Goal: Task Accomplishment & Management: Manage account settings

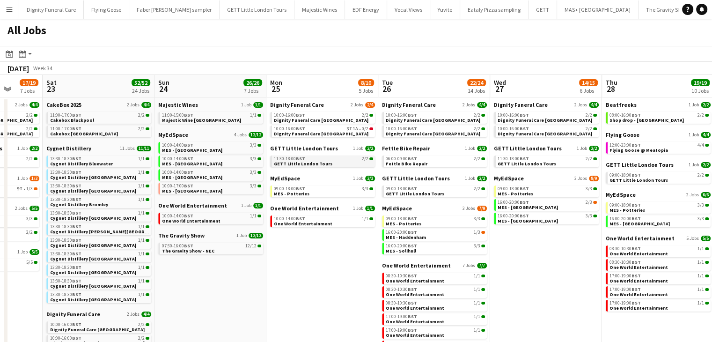
drag, startPoint x: 565, startPoint y: 164, endPoint x: 271, endPoint y: 163, distance: 294.5
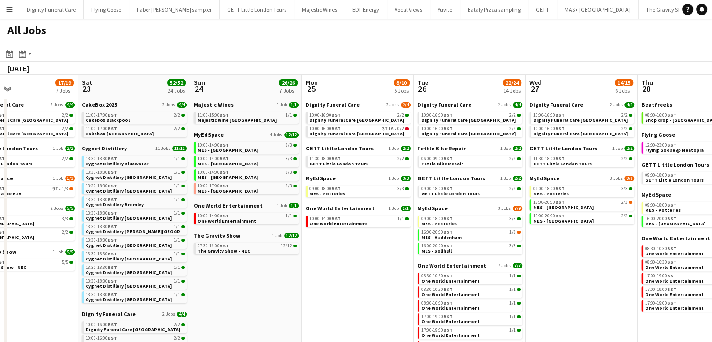
drag, startPoint x: 586, startPoint y: 175, endPoint x: 227, endPoint y: 160, distance: 359.5
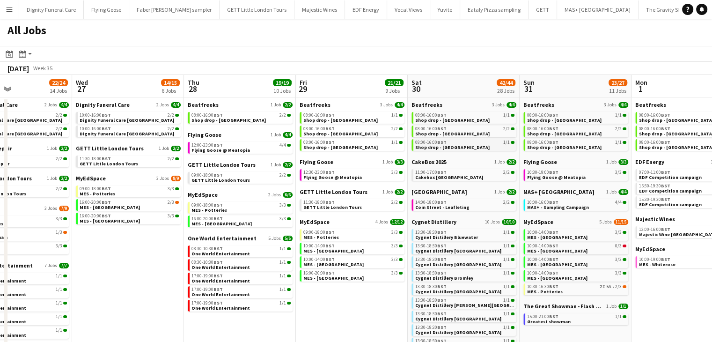
drag, startPoint x: 246, startPoint y: 161, endPoint x: 151, endPoint y: 149, distance: 95.8
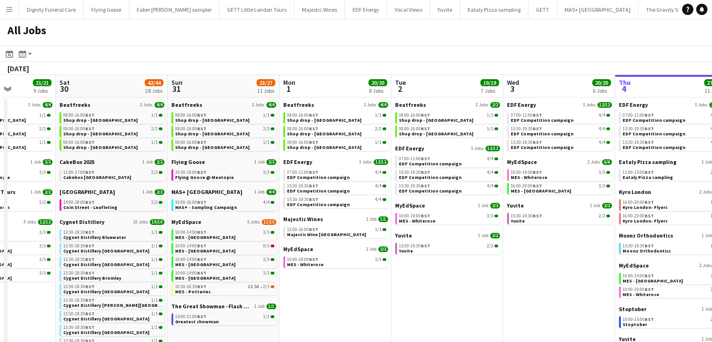
drag, startPoint x: 516, startPoint y: 168, endPoint x: 222, endPoint y: 139, distance: 295.0
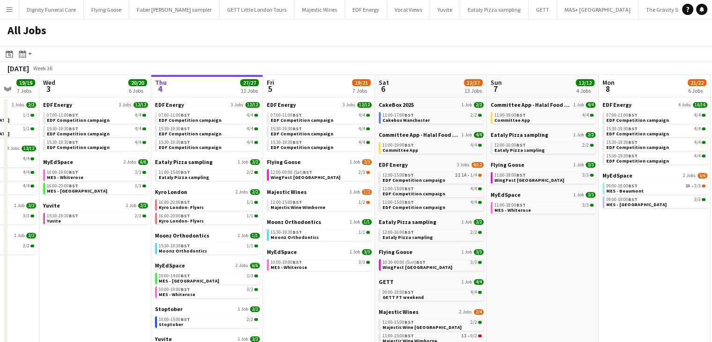
drag, startPoint x: 393, startPoint y: 167, endPoint x: 277, endPoint y: 154, distance: 116.9
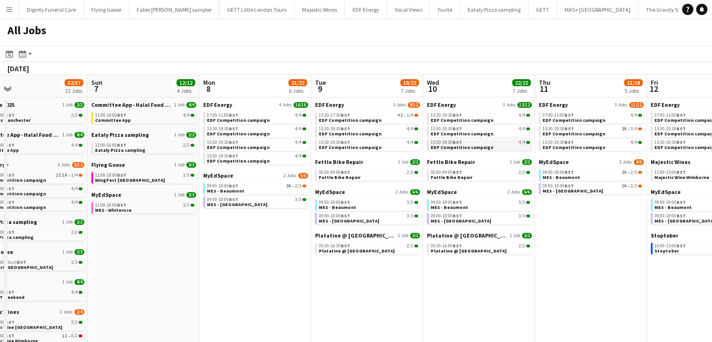
drag, startPoint x: 279, startPoint y: 167, endPoint x: 238, endPoint y: 142, distance: 47.9
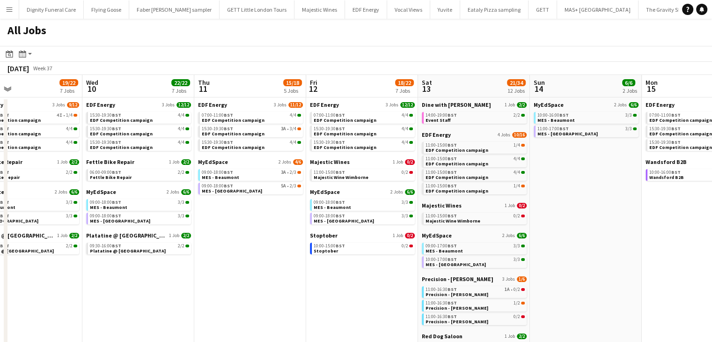
drag, startPoint x: 452, startPoint y: 163, endPoint x: 187, endPoint y: 129, distance: 266.8
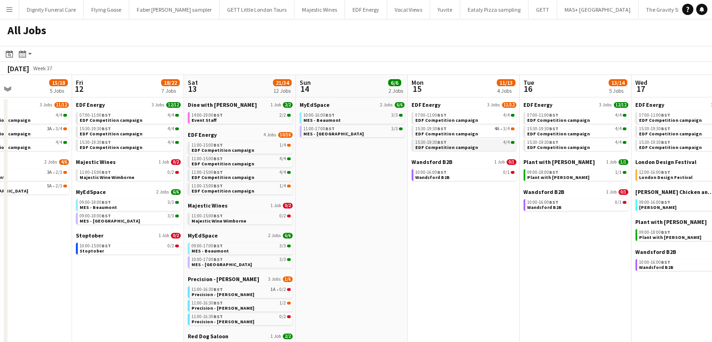
drag, startPoint x: 314, startPoint y: 163, endPoint x: 77, endPoint y: 141, distance: 238.5
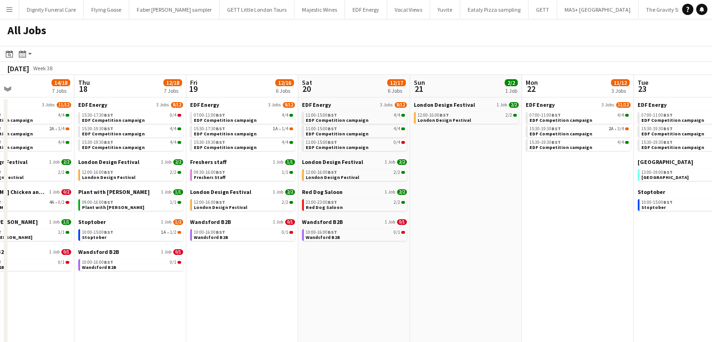
drag, startPoint x: 443, startPoint y: 182, endPoint x: 161, endPoint y: 162, distance: 282.2
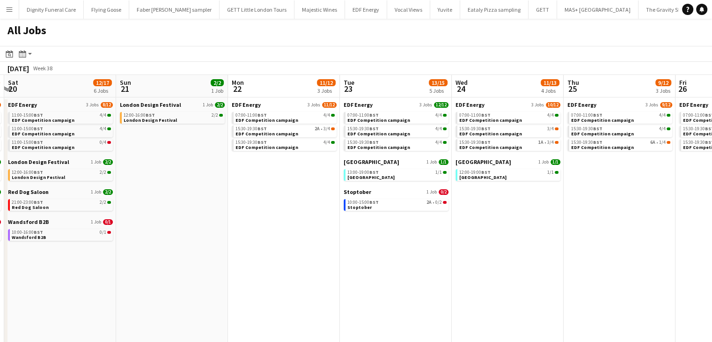
drag, startPoint x: 443, startPoint y: 226, endPoint x: 144, endPoint y: 195, distance: 300.3
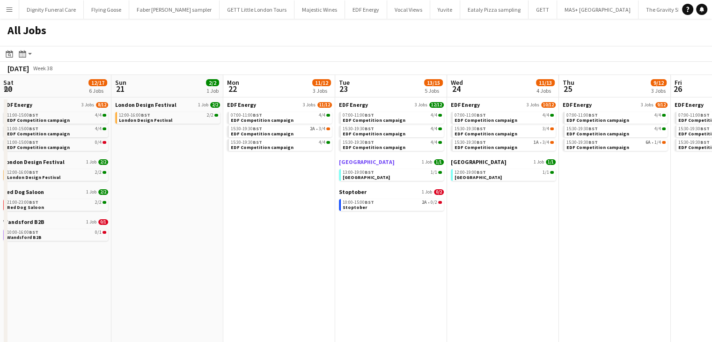
click at [366, 163] on span "[GEOGRAPHIC_DATA]" at bounding box center [367, 161] width 56 height 7
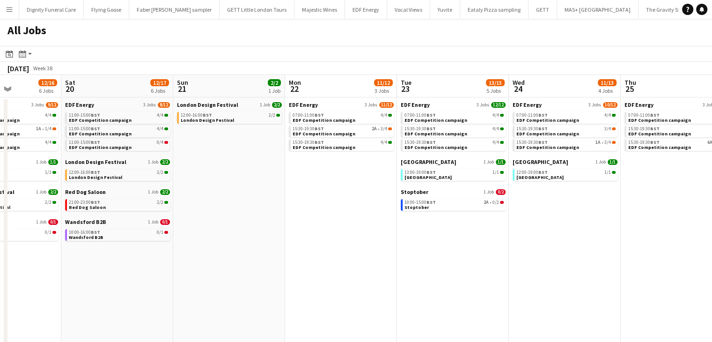
drag, startPoint x: 234, startPoint y: 173, endPoint x: 440, endPoint y: 162, distance: 206.3
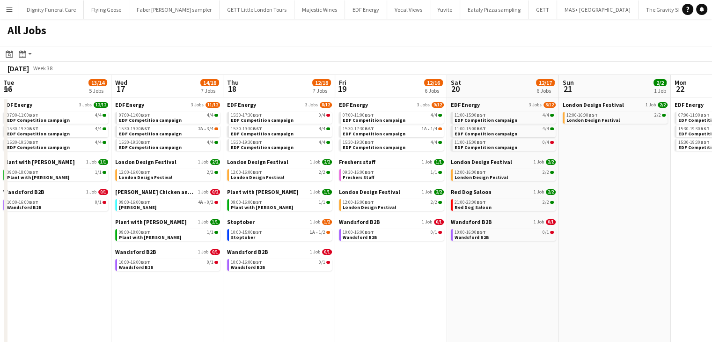
drag, startPoint x: 362, startPoint y: 169, endPoint x: 473, endPoint y: 154, distance: 112.9
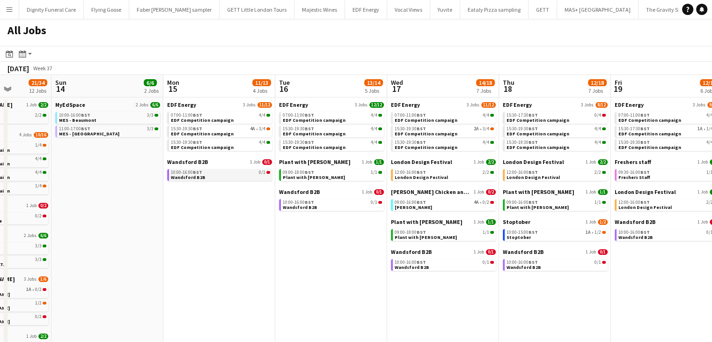
drag, startPoint x: 407, startPoint y: 178, endPoint x: 336, endPoint y: 170, distance: 72.1
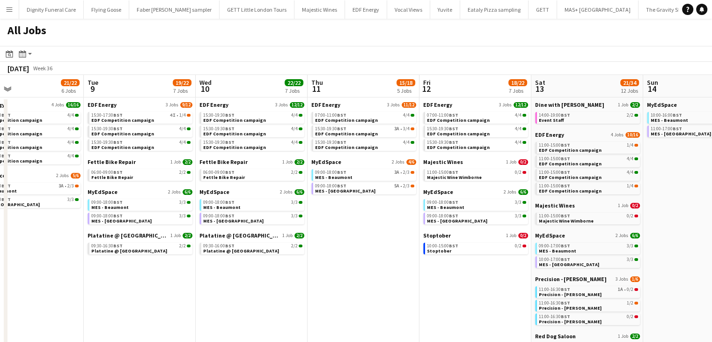
drag, startPoint x: 427, startPoint y: 177, endPoint x: 704, endPoint y: 164, distance: 277.0
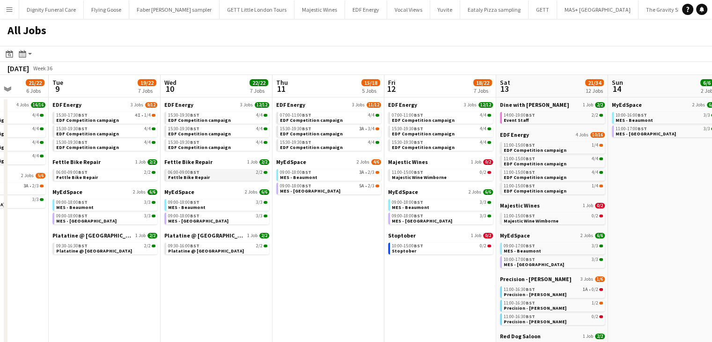
drag, startPoint x: 318, startPoint y: 188, endPoint x: 679, endPoint y: 177, distance: 361.2
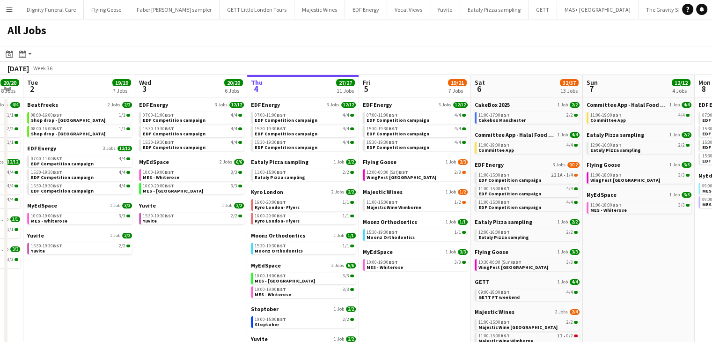
scroll to position [0, 279]
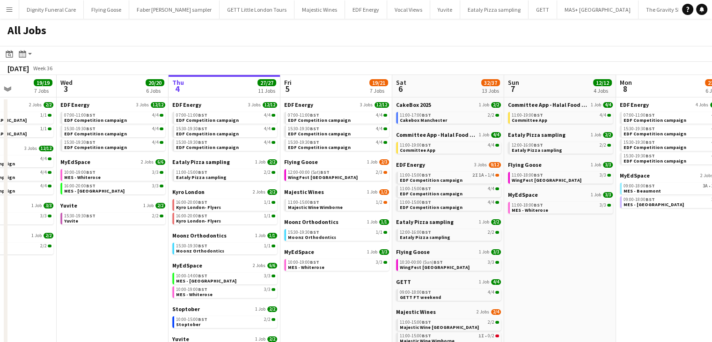
drag, startPoint x: 471, startPoint y: 193, endPoint x: 504, endPoint y: 190, distance: 33.4
click at [315, 162] on span "Flying Goose" at bounding box center [301, 161] width 34 height 7
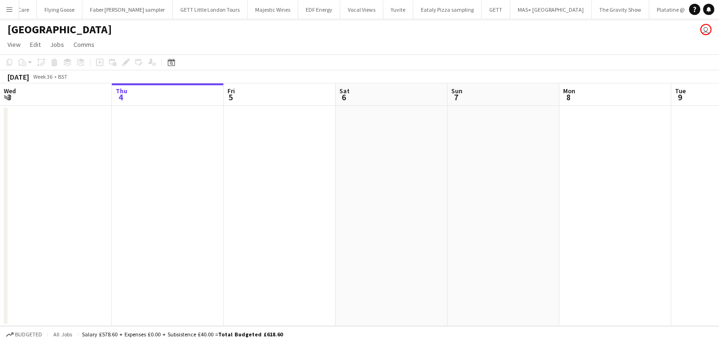
scroll to position [0, 87]
drag, startPoint x: 509, startPoint y: 206, endPoint x: 7, endPoint y: 184, distance: 502.9
click at [0, 184] on app-calendar-viewport "Mon 1 Tue 2 Wed 3 Thu 4 Fri 5 Sat 6 Sun 7 Mon 8 Tue 9 Wed 10 Thu 11 Fri 12" at bounding box center [359, 204] width 719 height 243
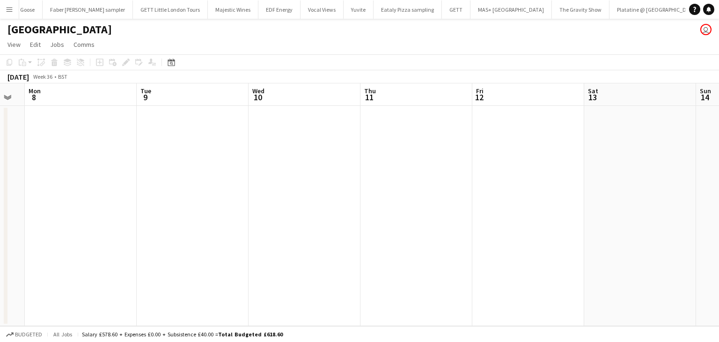
scroll to position [0, 0]
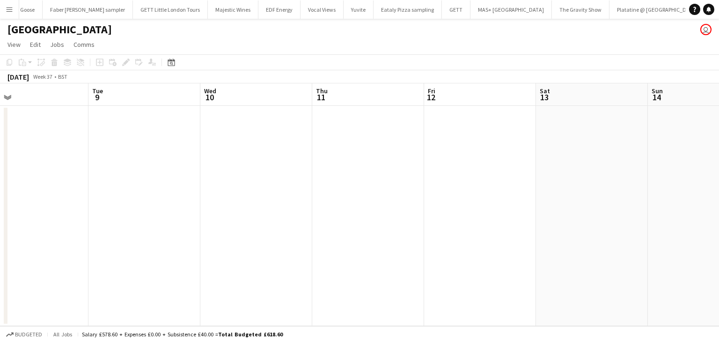
drag, startPoint x: 362, startPoint y: 185, endPoint x: 63, endPoint y: 160, distance: 300.3
click at [49, 160] on app-calendar-viewport "Fri 5 Sat 6 Sun 7 Mon 8 Tue 9 Wed 10 Thu 11 Fri 12 Sat 13 Sun 14 Mon 15 Tue 16" at bounding box center [359, 204] width 719 height 243
drag, startPoint x: 561, startPoint y: 186, endPoint x: 561, endPoint y: 171, distance: 15.0
click at [1, 153] on app-calendar-viewport "Sun 14 Mon 15 Tue 16 Wed 17 Thu 18 Fri 19 Sat 20 Sun 21 Mon 22 Tue 23 Wed 24 Th…" at bounding box center [359, 204] width 719 height 243
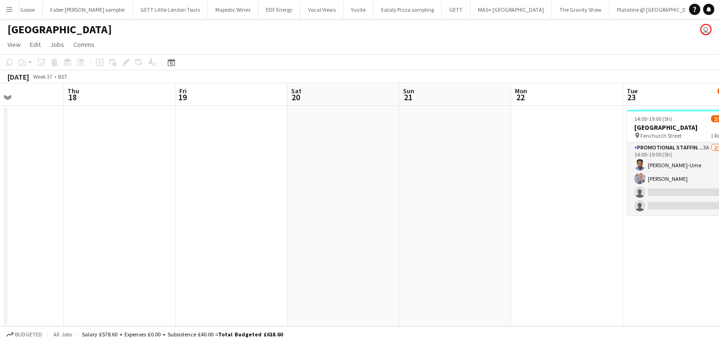
drag, startPoint x: 576, startPoint y: 172, endPoint x: 1, endPoint y: 140, distance: 576.0
click at [0, 140] on app-calendar-viewport "Sun 14 Mon 15 Tue 16 Wed 17 Thu 18 Fri 19 Sat 20 Sun 21 Mon 22 Tue 23 2/4 1 Job…" at bounding box center [359, 204] width 719 height 243
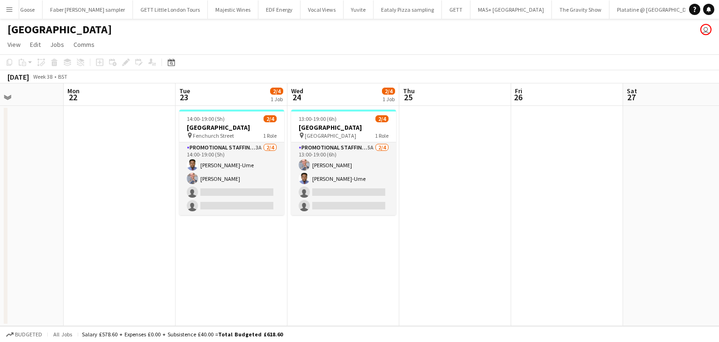
scroll to position [0, 399]
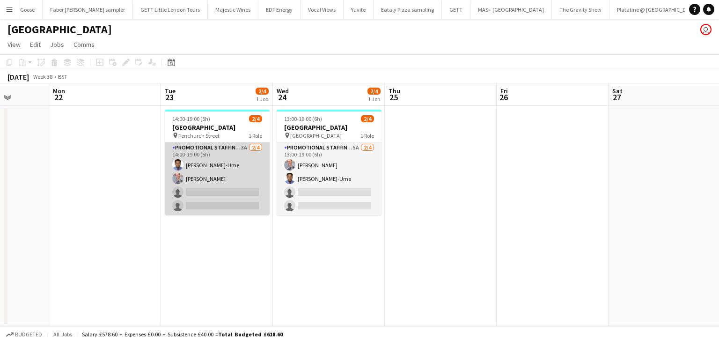
click at [204, 192] on app-card-role "Promotional Staffing (Brand Ambassadors) 3A 2/4 14:00-19:00 (5h) Fidelis Ejike-…" at bounding box center [217, 178] width 105 height 73
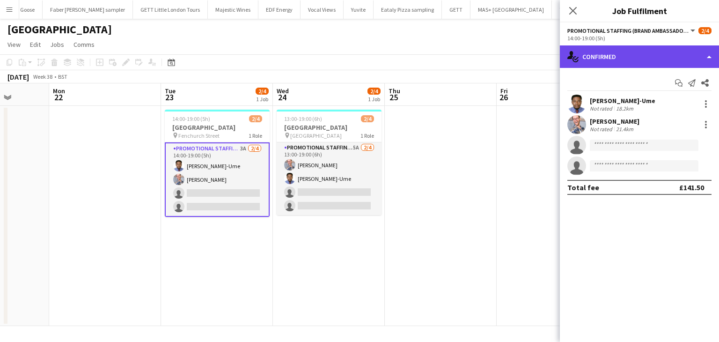
click at [619, 63] on div "single-neutral-actions-check-2 Confirmed" at bounding box center [639, 56] width 159 height 22
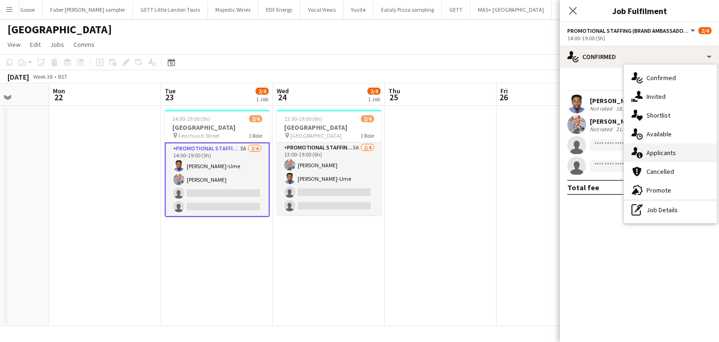
click at [656, 153] on span "Applicants" at bounding box center [662, 152] width 30 height 8
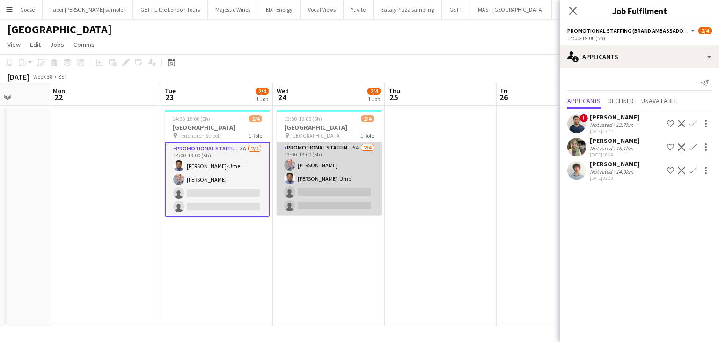
click at [322, 201] on app-card-role "Promotional Staffing (Brand Ambassadors) 5A 2/4 13:00-19:00 (6h) SIMON GREIFF F…" at bounding box center [329, 178] width 105 height 73
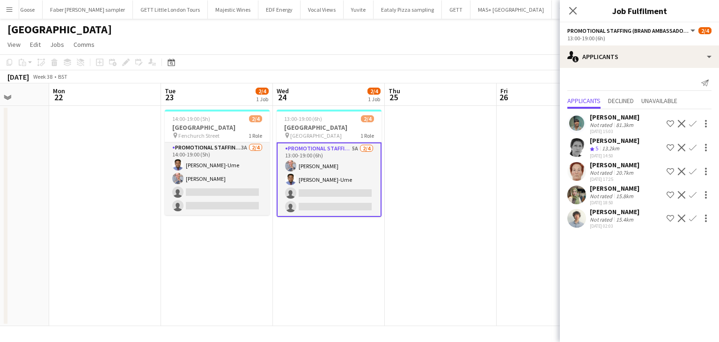
click at [607, 211] on div "Jay Crosthwaite" at bounding box center [615, 211] width 50 height 8
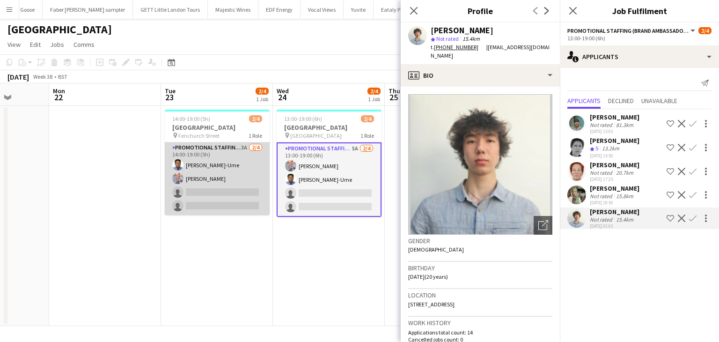
click at [206, 192] on app-card-role "Promotional Staffing (Brand Ambassadors) 3A 2/4 14:00-19:00 (5h) Fidelis Ejike-…" at bounding box center [217, 178] width 105 height 73
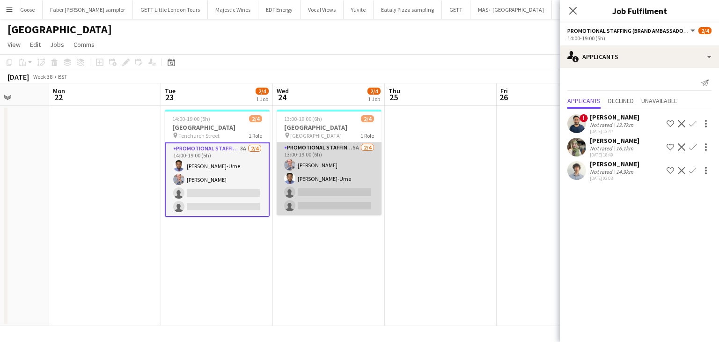
click at [339, 194] on app-card-role "Promotional Staffing (Brand Ambassadors) 5A 2/4 13:00-19:00 (6h) SIMON GREIFF F…" at bounding box center [329, 178] width 105 height 73
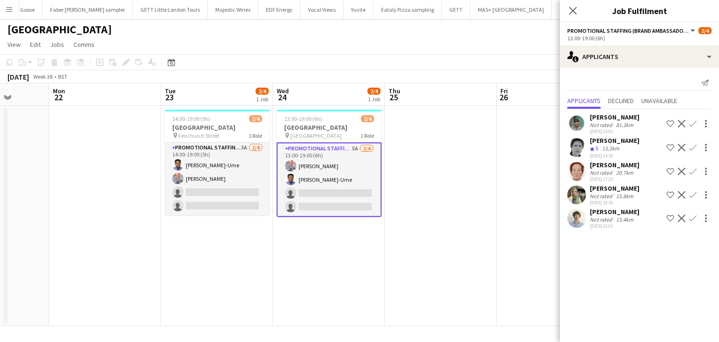
click at [606, 118] on div "Maryam Hosseini" at bounding box center [615, 117] width 50 height 8
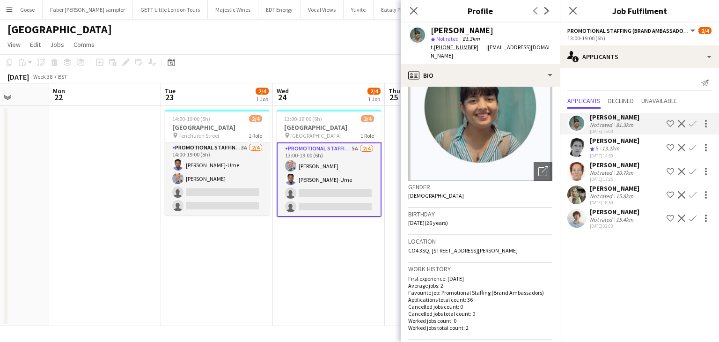
scroll to position [0, 0]
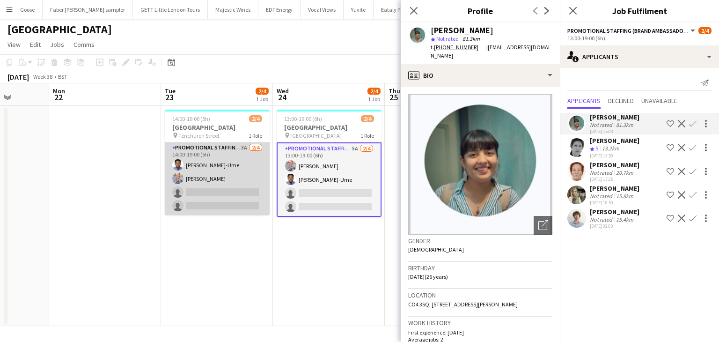
click at [239, 197] on app-card-role "Promotional Staffing (Brand Ambassadors) 3A 2/4 14:00-19:00 (5h) Fidelis Ejike-…" at bounding box center [217, 178] width 105 height 73
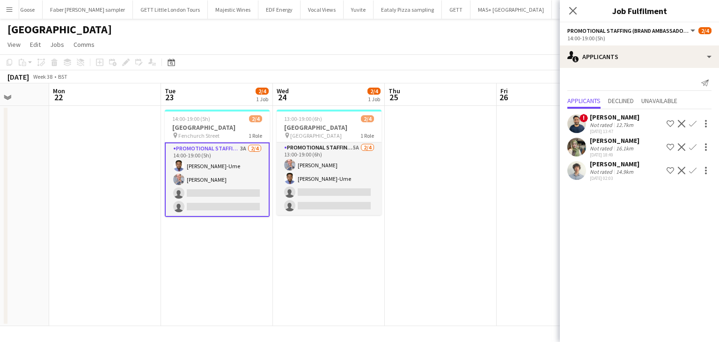
click at [345, 278] on app-date-cell "13:00-19:00 (6h) 2/4 Southend Airport pin Liverpool Street 1 Role Promotional S…" at bounding box center [329, 216] width 112 height 220
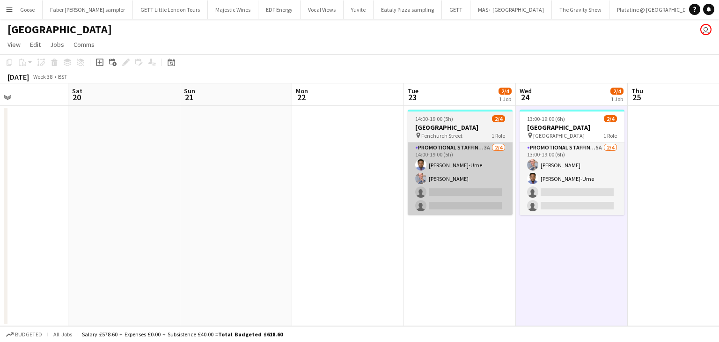
drag, startPoint x: 206, startPoint y: 210, endPoint x: 656, endPoint y: 171, distance: 452.2
click at [663, 171] on app-calendar-viewport "Wed 17 Thu 18 Fri 19 Sat 20 Sun 21 Mon 22 Tue 23 2/4 1 Job Wed 24 2/4 1 Job Thu…" at bounding box center [359, 204] width 719 height 243
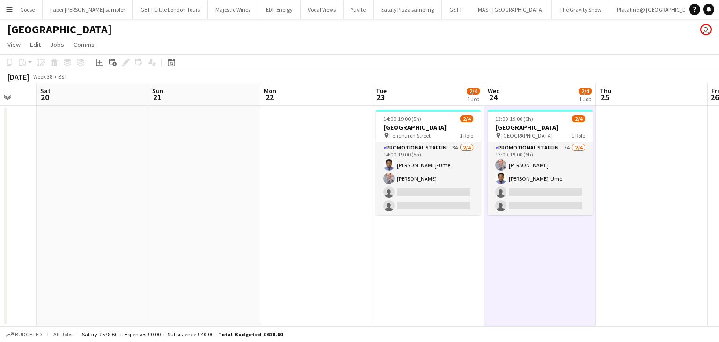
drag, startPoint x: 435, startPoint y: 182, endPoint x: 196, endPoint y: 173, distance: 239.5
click at [193, 175] on app-calendar-viewport "Wed 17 Thu 18 Fri 19 Sat 20 Sun 21 Mon 22 Tue 23 2/4 1 Job Wed 24 2/4 1 Job Thu…" at bounding box center [359, 204] width 719 height 243
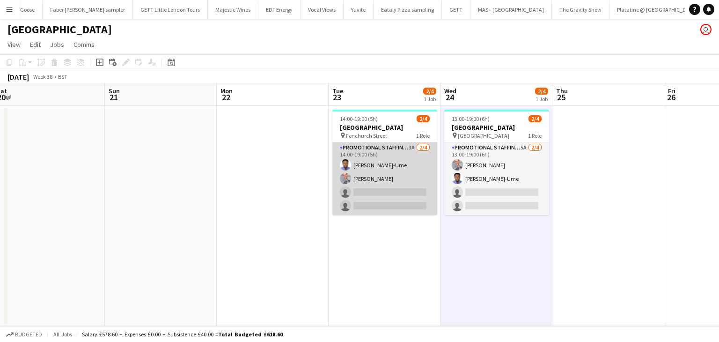
click at [375, 163] on app-card-role "Promotional Staffing (Brand Ambassadors) 3A 2/4 14:00-19:00 (5h) Fidelis Ejike-…" at bounding box center [384, 178] width 105 height 73
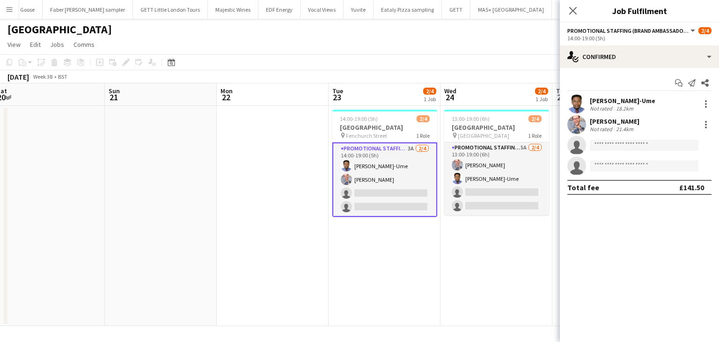
click at [627, 100] on div "Fidelis Ejike-Ume" at bounding box center [623, 100] width 66 height 8
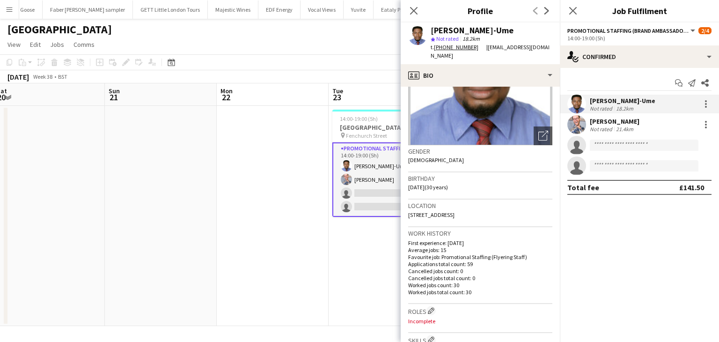
scroll to position [94, 0]
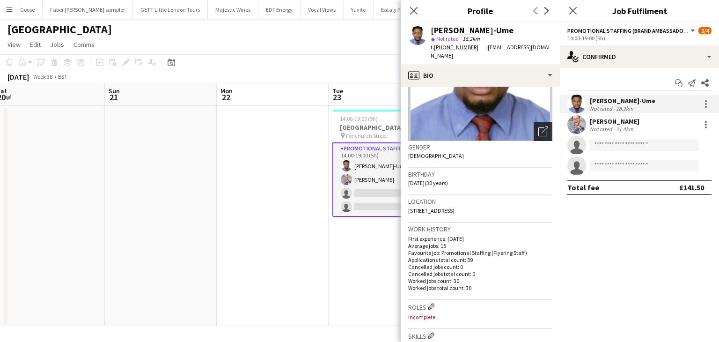
click at [539, 126] on icon "Open photos pop-in" at bounding box center [544, 131] width 10 height 10
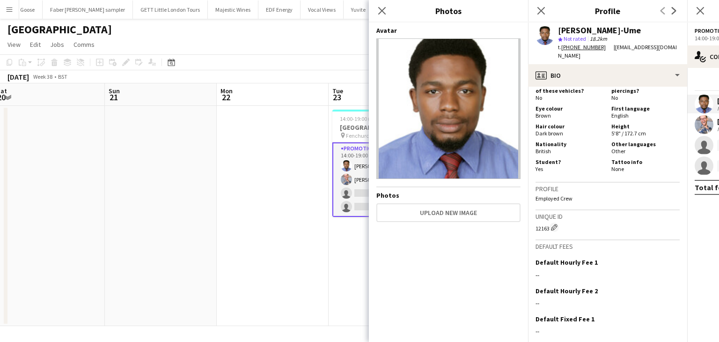
scroll to position [421, 0]
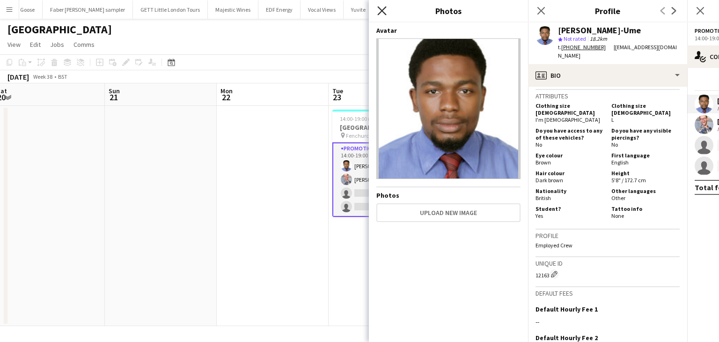
click at [381, 7] on icon "Close pop-in" at bounding box center [381, 10] width 9 height 9
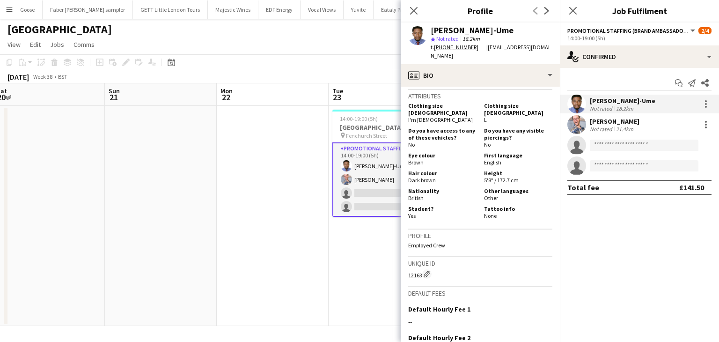
click at [608, 122] on div "SIMON GREIFF" at bounding box center [615, 121] width 50 height 8
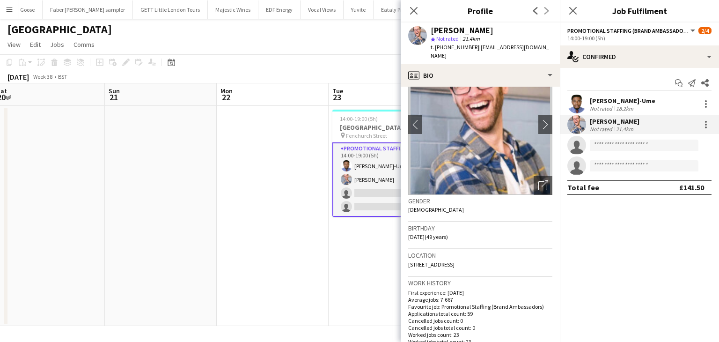
scroll to position [0, 0]
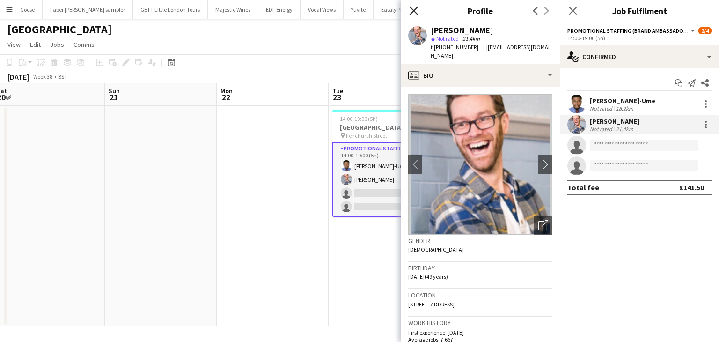
click at [414, 8] on icon "Close pop-in" at bounding box center [413, 10] width 9 height 9
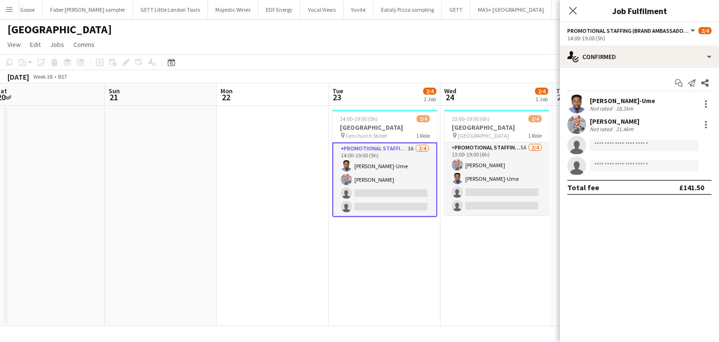
click at [510, 274] on app-date-cell "13:00-19:00 (6h) 2/4 Southend Airport pin Liverpool Street 1 Role Promotional S…" at bounding box center [497, 216] width 112 height 220
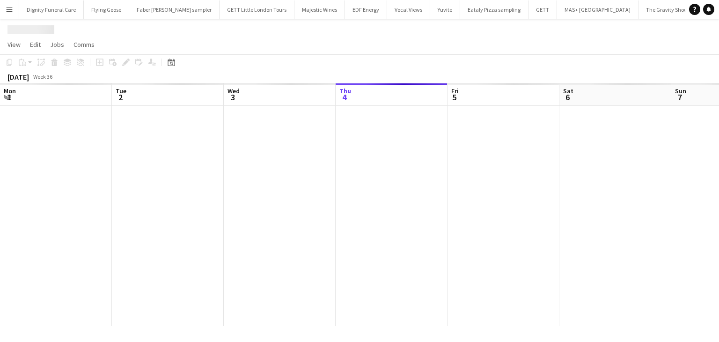
scroll to position [0, 224]
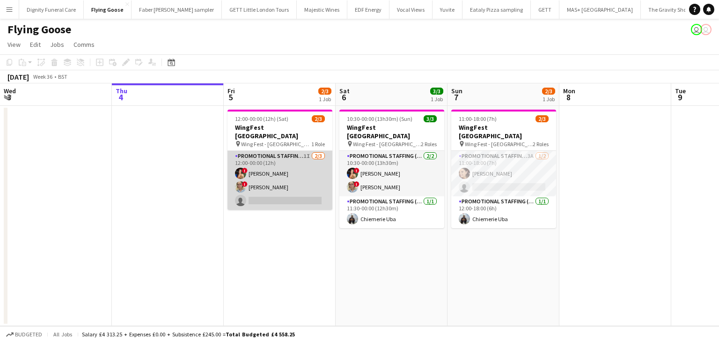
click at [286, 188] on app-card-role "Promotional Staffing (Brand Ambassadors) 1I 2/3 12:00-00:00 (12h) ! Catalina To…" at bounding box center [280, 180] width 105 height 59
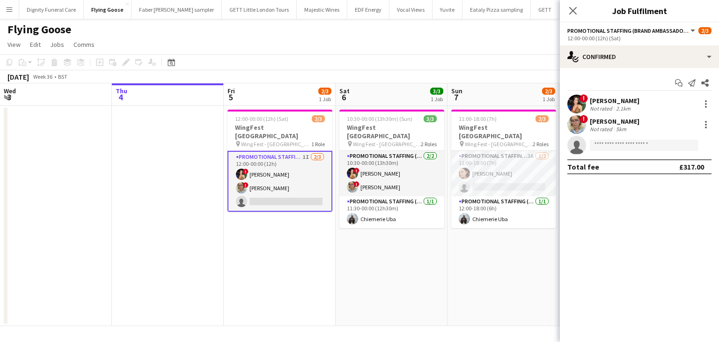
click at [417, 243] on app-date-cell "10:30-00:00 (13h30m) (Sun) 3/3 WingFest Bristol pin Wing Fest - Bristol 2 Roles…" at bounding box center [392, 216] width 112 height 220
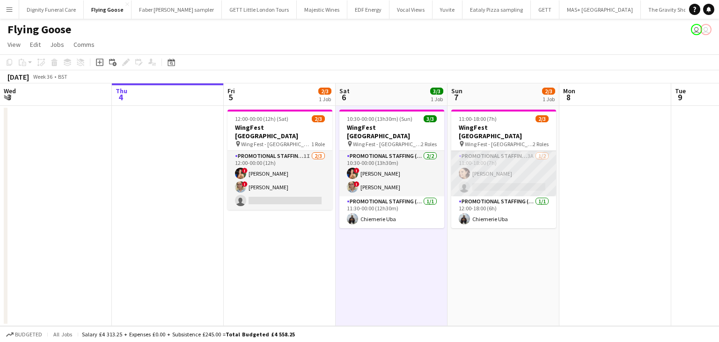
click at [490, 164] on app-card-role "Promotional Staffing (Brand Ambassadors) 3A 1/2 11:00-18:00 (7h) Natasha Curtis…" at bounding box center [503, 173] width 105 height 45
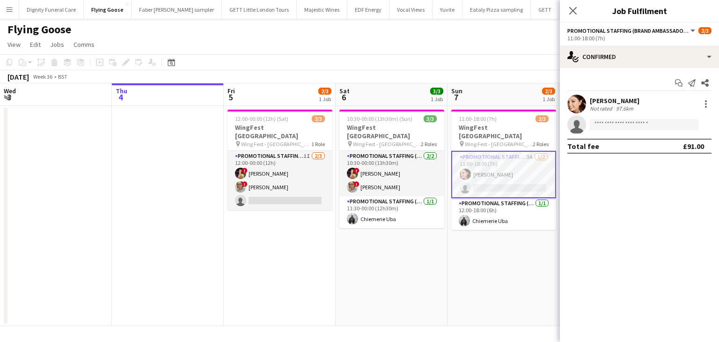
click at [599, 103] on div "Natasha Curtis" at bounding box center [615, 100] width 50 height 8
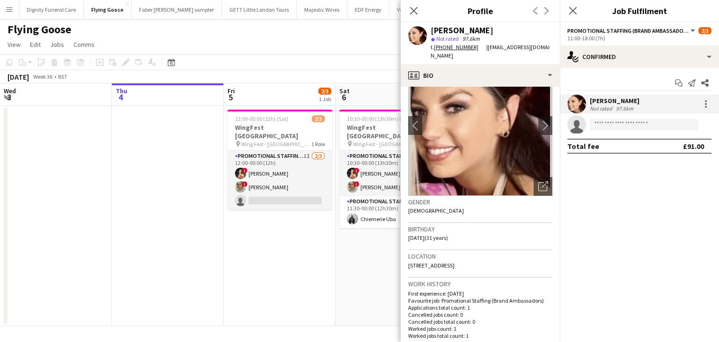
scroll to position [0, 0]
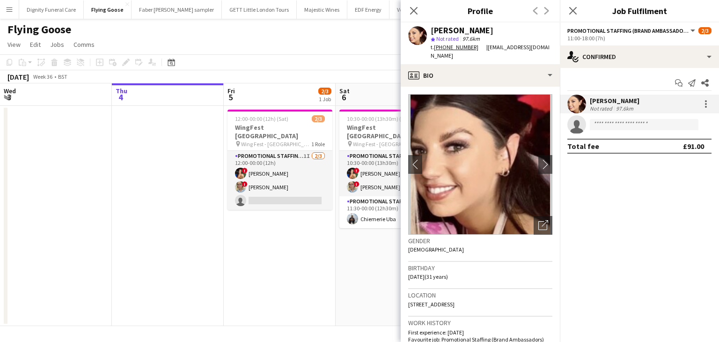
click at [277, 259] on app-date-cell "12:00-00:00 (12h) (Sat) 2/3 WingFest Bristol pin Wing Fest - Bristol 1 Role Pro…" at bounding box center [280, 216] width 112 height 220
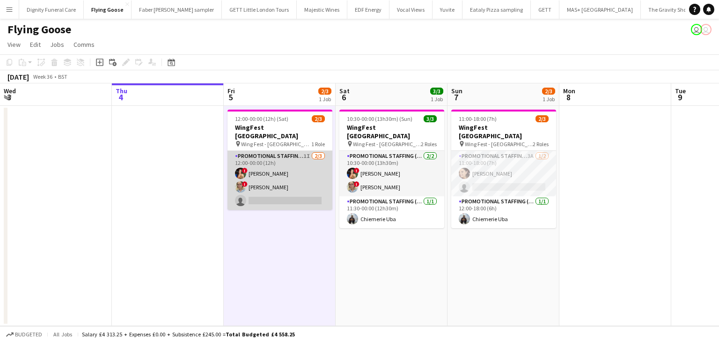
click at [298, 192] on app-card-role "Promotional Staffing (Brand Ambassadors) 1I 2/3 12:00-00:00 (12h) ! Catalina To…" at bounding box center [280, 180] width 105 height 59
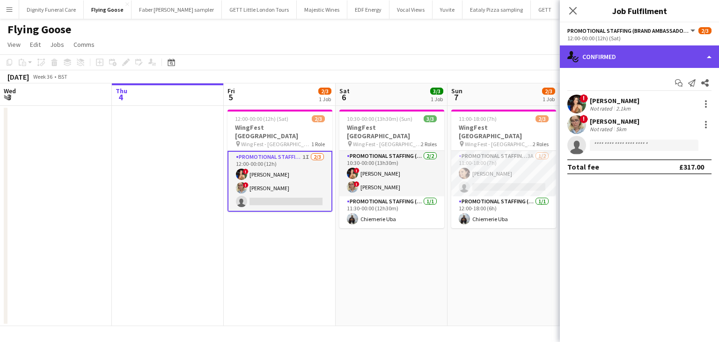
click at [611, 52] on div "single-neutral-actions-check-2 Confirmed" at bounding box center [639, 56] width 159 height 22
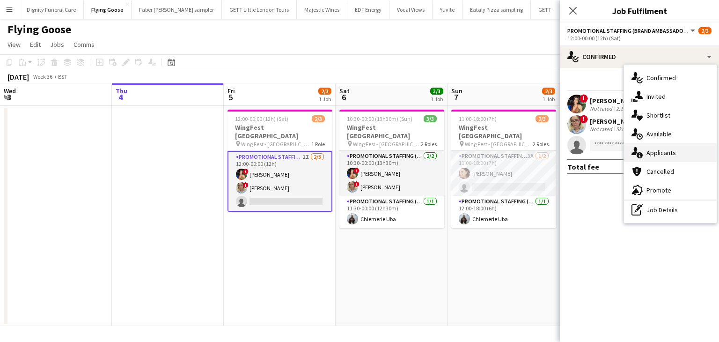
click at [649, 148] on div "single-neutral-actions-information Applicants" at bounding box center [670, 152] width 93 height 19
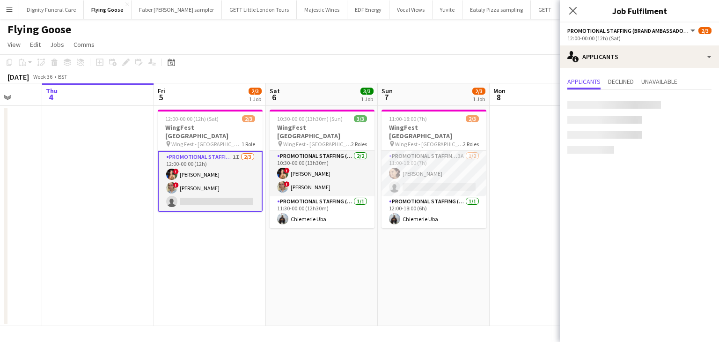
drag, startPoint x: 506, startPoint y: 306, endPoint x: 216, endPoint y: 305, distance: 289.9
click at [216, 305] on app-calendar-viewport "Mon 1 Tue 2 Wed 3 Thu 4 Fri 5 2/3 1 Job Sat 6 3/3 1 Job Sun 7 2/3 1 Job Mon 8 T…" at bounding box center [359, 204] width 719 height 243
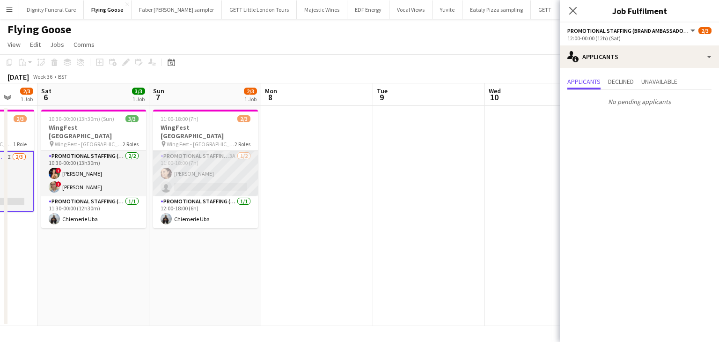
click at [232, 178] on app-card-role "Promotional Staffing (Brand Ambassadors) 3A 1/2 11:00-18:00 (7h) Natasha Curtis…" at bounding box center [205, 173] width 105 height 45
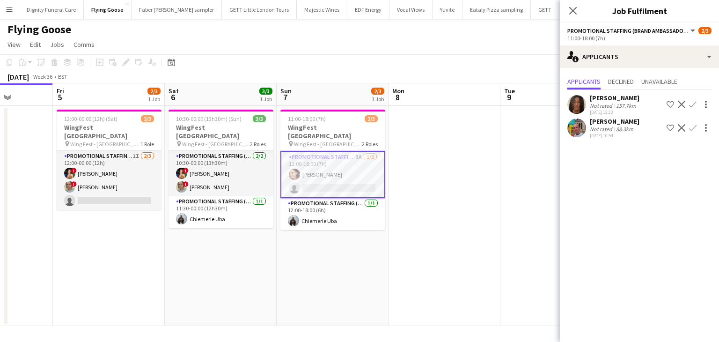
drag, startPoint x: 217, startPoint y: 272, endPoint x: 450, endPoint y: 267, distance: 232.8
click at [450, 267] on app-calendar-viewport "Tue 2 Wed 3 Thu 4 Fri 5 2/3 1 Job Sat 6 3/3 1 Job Sun 7 2/3 1 Job Mon 8 Tue 9 W…" at bounding box center [359, 204] width 719 height 243
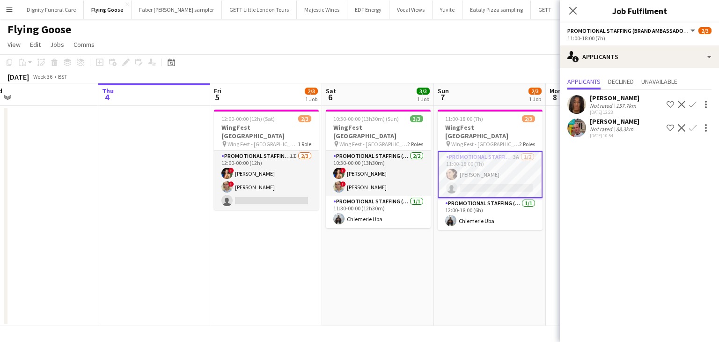
drag, startPoint x: 214, startPoint y: 274, endPoint x: 388, endPoint y: 271, distance: 173.3
click at [388, 271] on app-calendar-viewport "Mon 1 Tue 2 Wed 3 Thu 4 Fri 5 2/3 1 Job Sat 6 3/3 1 Job Sun 7 2/3 1 Job Mon 8 T…" at bounding box center [359, 204] width 719 height 243
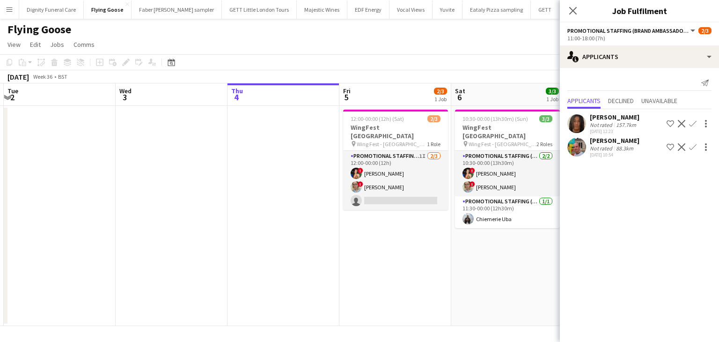
click at [270, 193] on app-date-cell at bounding box center [284, 216] width 112 height 220
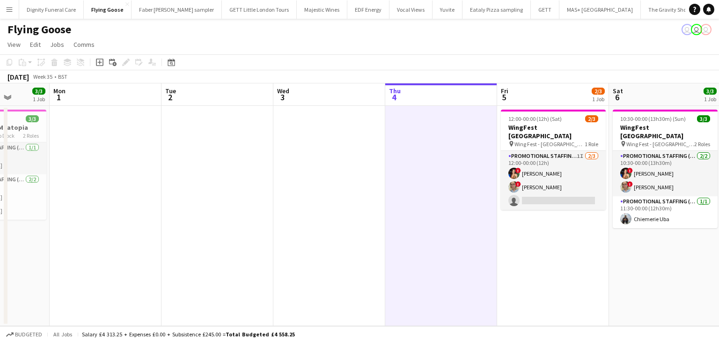
scroll to position [0, 281]
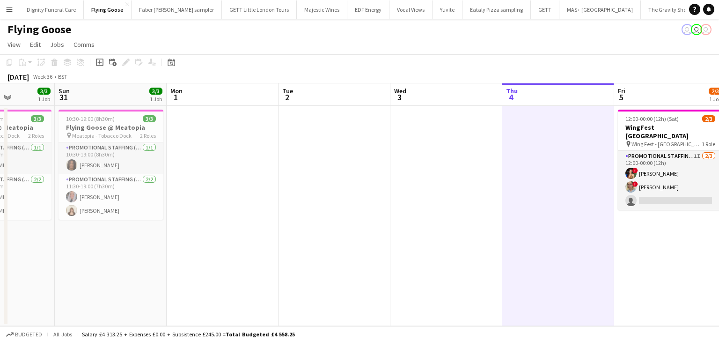
drag, startPoint x: 91, startPoint y: 177, endPoint x: 366, endPoint y: 172, distance: 274.9
click at [366, 172] on app-calendar-viewport "Thu 28 4/4 1 Job Fri 29 3/3 1 Job Sat 30 3/3 1 Job Sun 31 3/3 1 Job Mon 1 Tue 2…" at bounding box center [359, 204] width 719 height 243
